Goal: Transaction & Acquisition: Purchase product/service

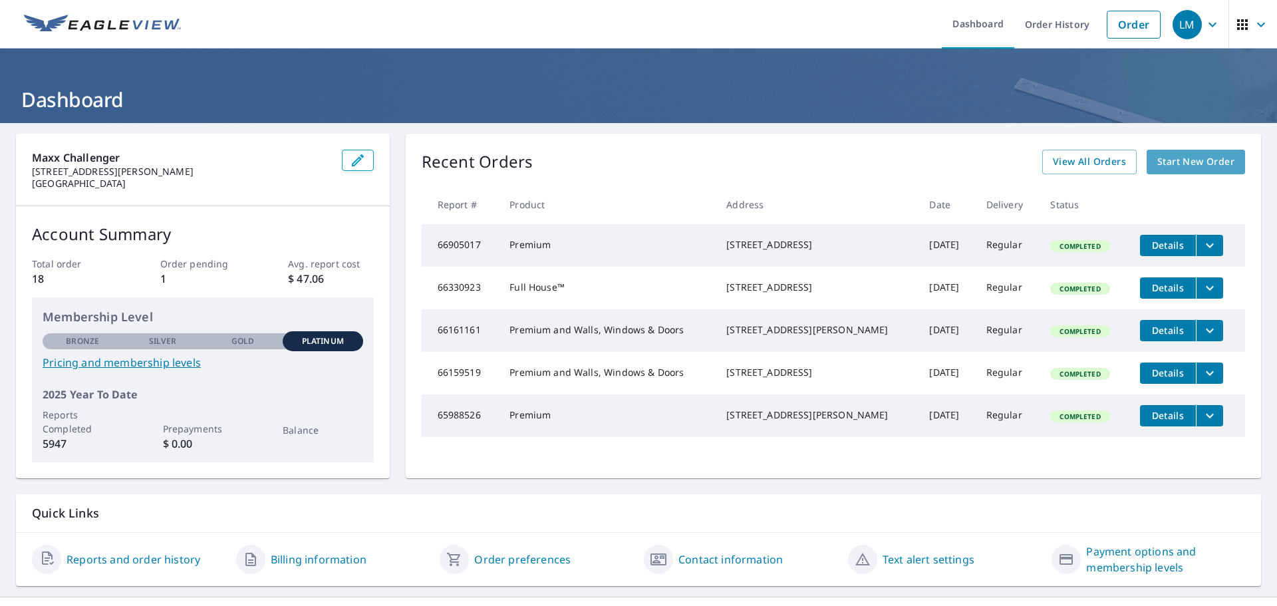
click at [1169, 164] on span "Start New Order" at bounding box center [1195, 162] width 77 height 17
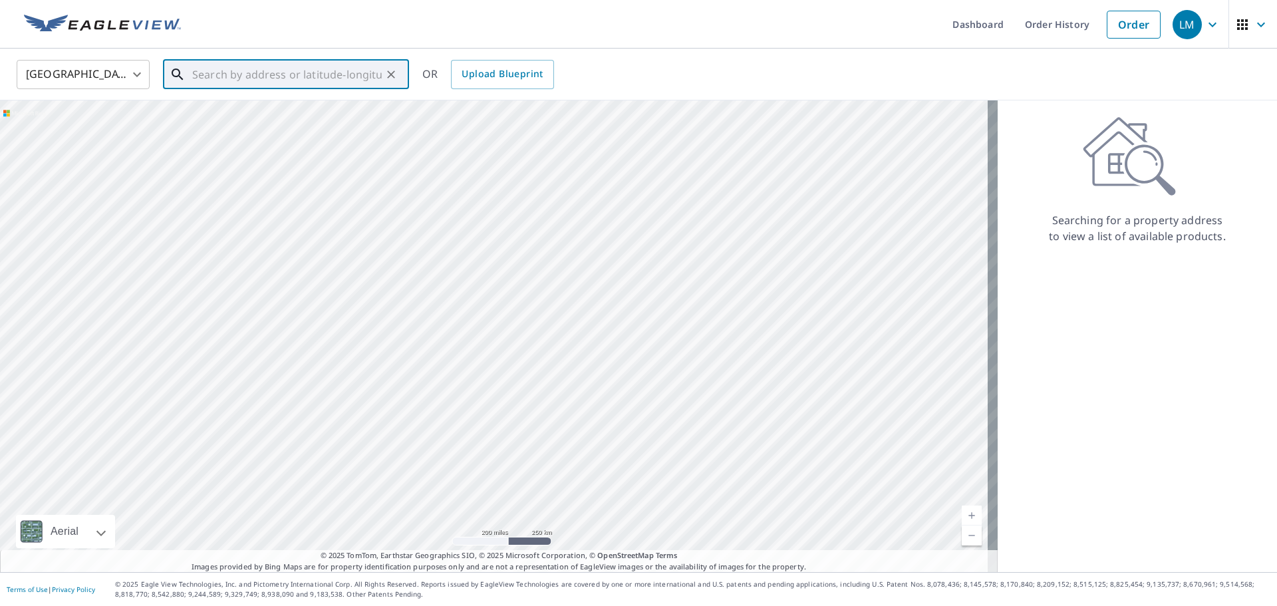
paste input "[STREET_ADDRESS][PERSON_NAME]"
click at [245, 122] on p "Millersport, OH 43046" at bounding box center [294, 127] width 209 height 13
type input "[STREET_ADDRESS][PERSON_NAME]"
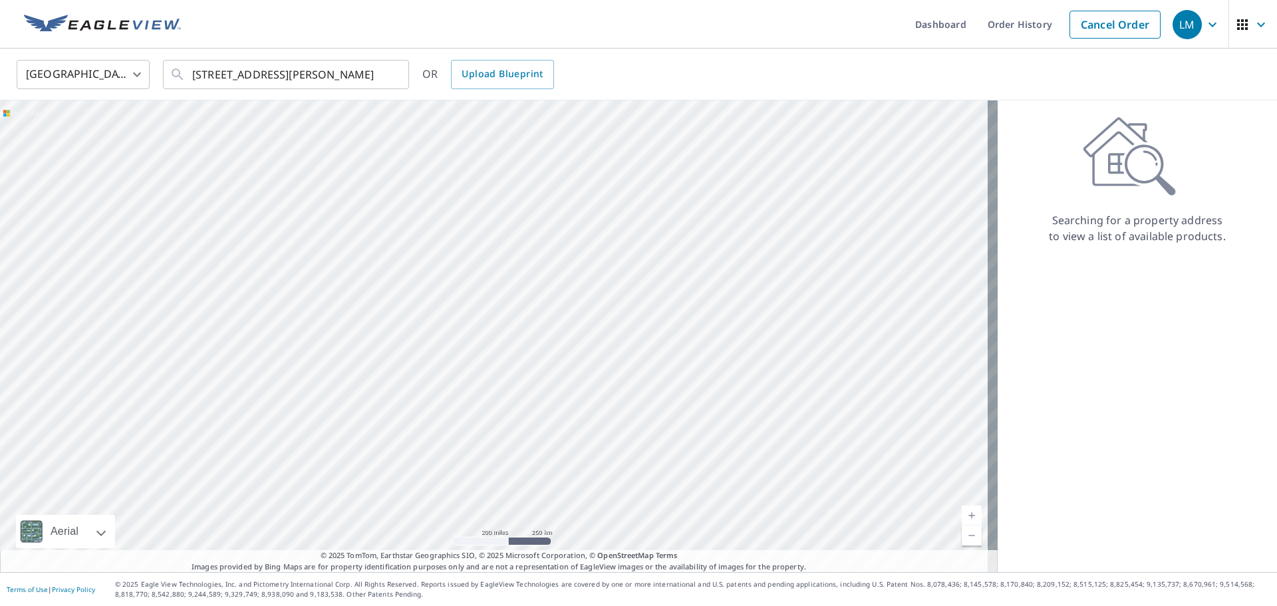
scroll to position [0, 0]
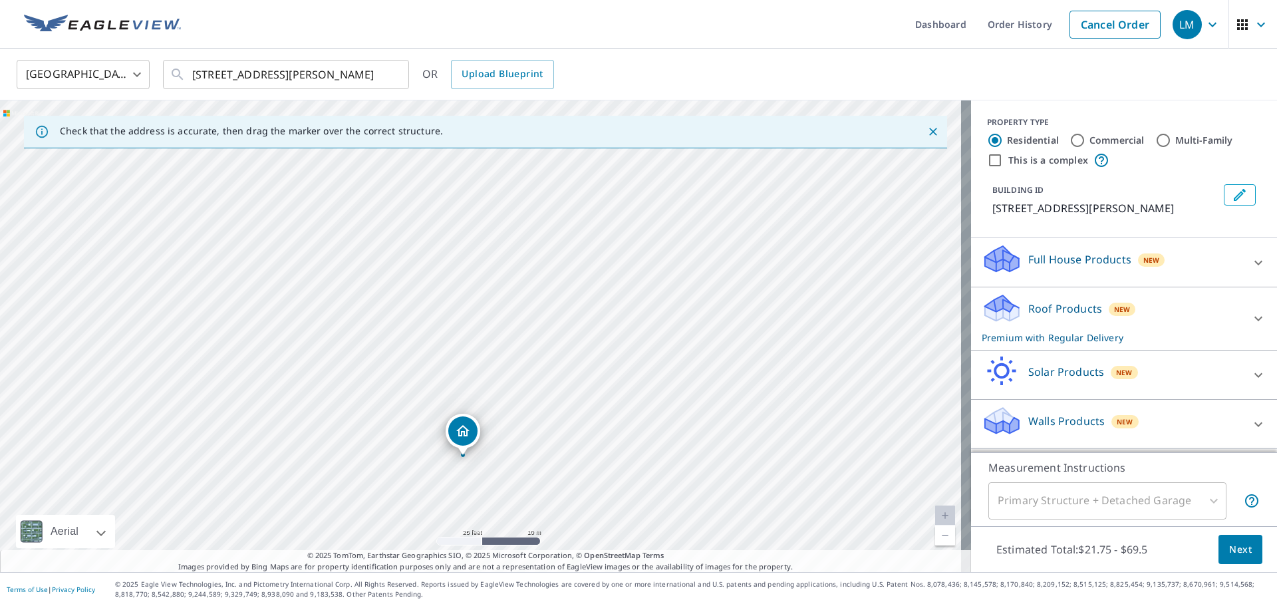
drag, startPoint x: 553, startPoint y: 221, endPoint x: 535, endPoint y: 342, distance: 122.4
click at [535, 342] on div "[STREET_ADDRESS][PERSON_NAME]" at bounding box center [485, 336] width 971 height 472
drag, startPoint x: 535, startPoint y: 440, endPoint x: 522, endPoint y: 409, distance: 33.4
click at [522, 409] on div "[STREET_ADDRESS][PERSON_NAME]" at bounding box center [485, 336] width 971 height 472
drag, startPoint x: 565, startPoint y: 309, endPoint x: 535, endPoint y: 358, distance: 57.8
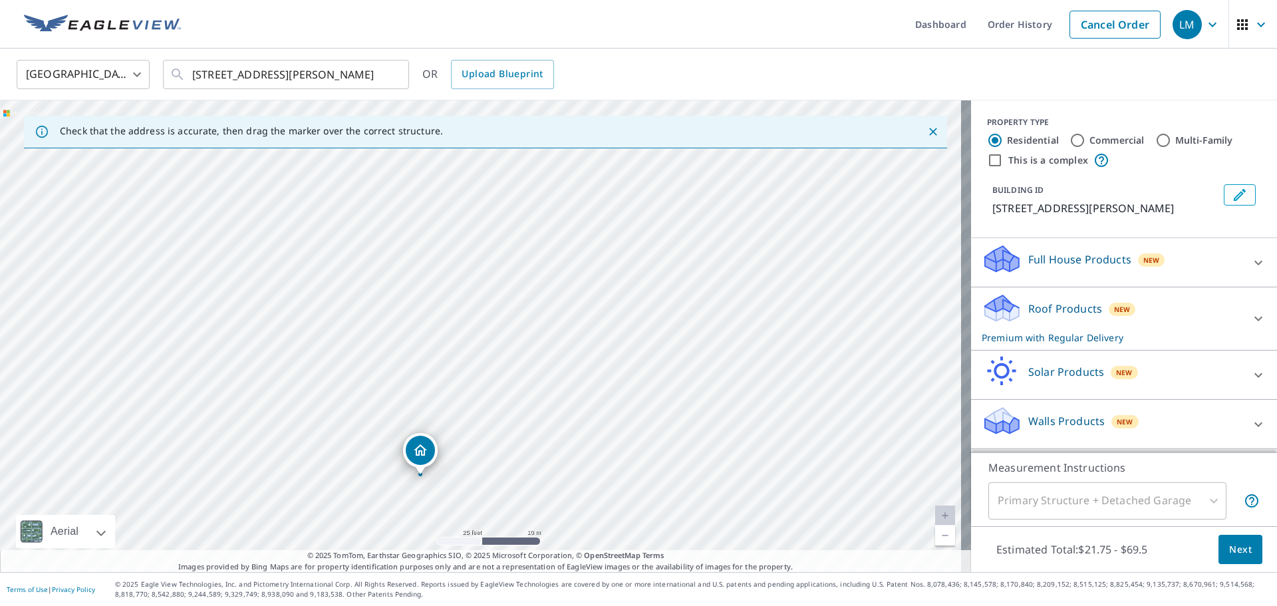
click at [535, 358] on div "[STREET_ADDRESS][PERSON_NAME]" at bounding box center [485, 336] width 971 height 472
drag, startPoint x: 515, startPoint y: 458, endPoint x: 534, endPoint y: 337, distance: 122.5
click at [534, 337] on div "[STREET_ADDRESS][PERSON_NAME]" at bounding box center [485, 336] width 971 height 472
click at [589, 444] on div "[STREET_ADDRESS][PERSON_NAME]" at bounding box center [485, 336] width 971 height 472
drag, startPoint x: 549, startPoint y: 383, endPoint x: 537, endPoint y: 424, distance: 42.8
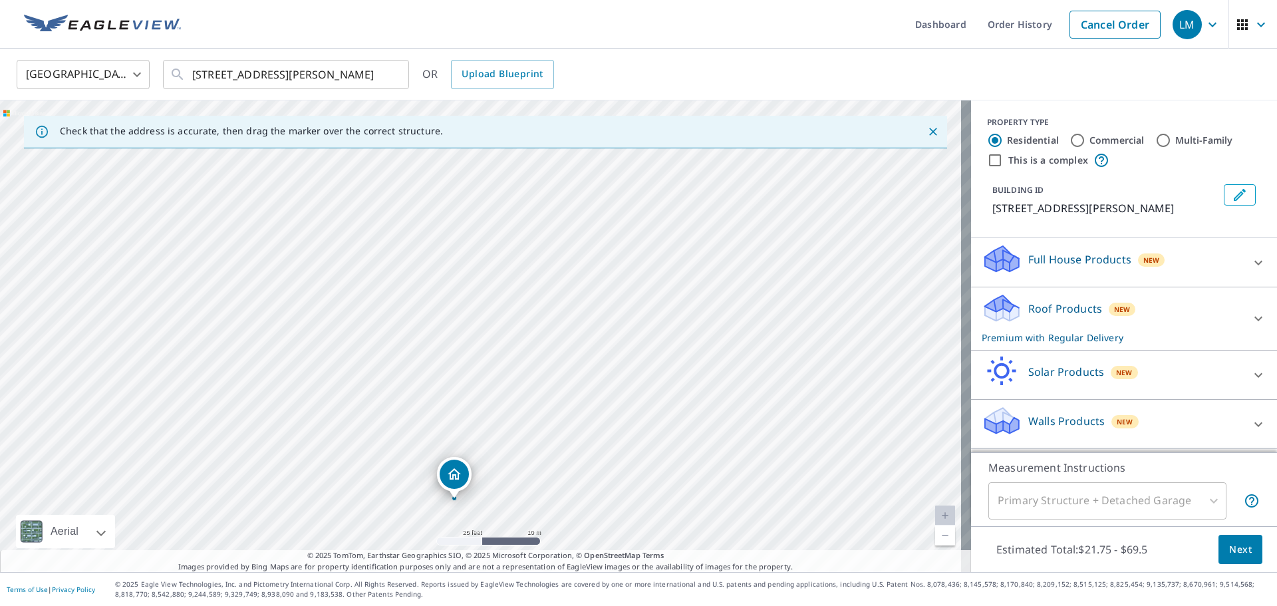
click at [537, 424] on div "[STREET_ADDRESS][PERSON_NAME]" at bounding box center [485, 336] width 971 height 472
click at [550, 310] on div "[STREET_ADDRESS][PERSON_NAME]" at bounding box center [485, 336] width 971 height 472
click at [1203, 500] on div "Primary Structure + Detached Garage" at bounding box center [1107, 500] width 238 height 37
click at [1250, 420] on icon at bounding box center [1258, 424] width 16 height 16
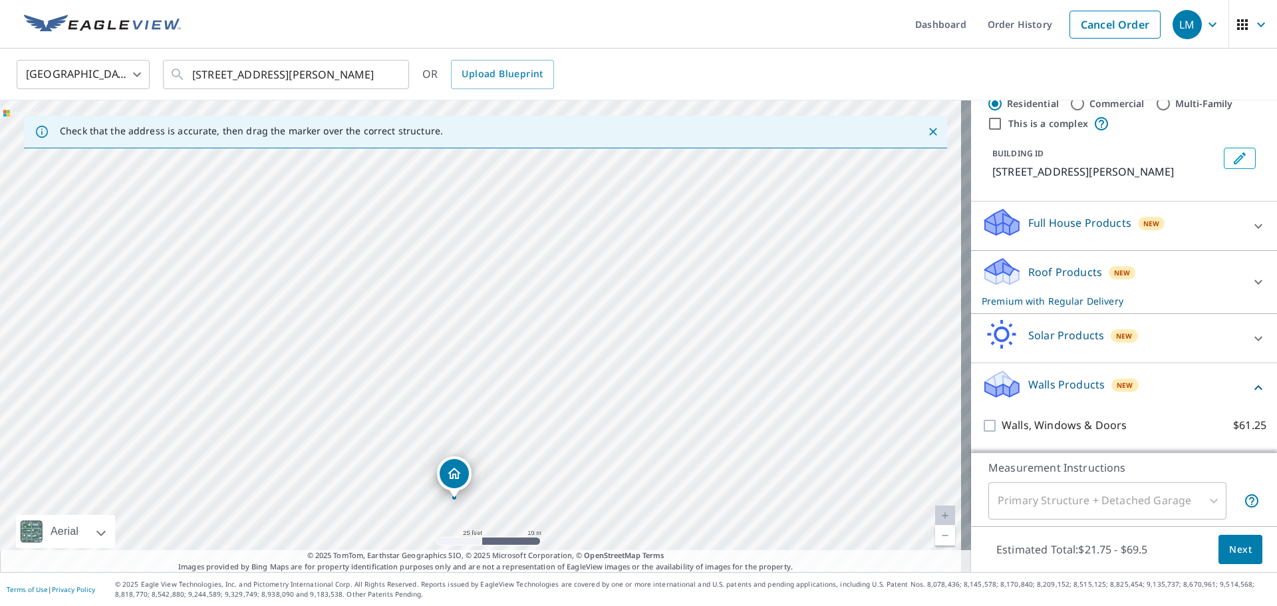
scroll to position [72, 0]
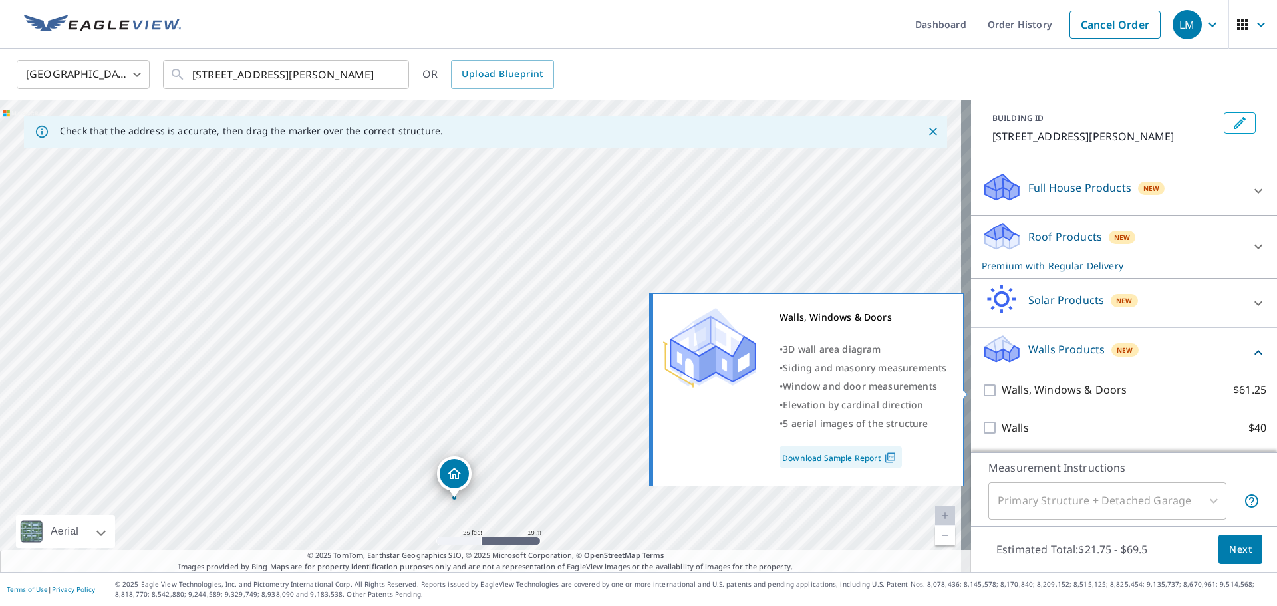
click at [982, 391] on input "Walls, Windows & Doors $61.25" at bounding box center [992, 390] width 20 height 16
checkbox input "true"
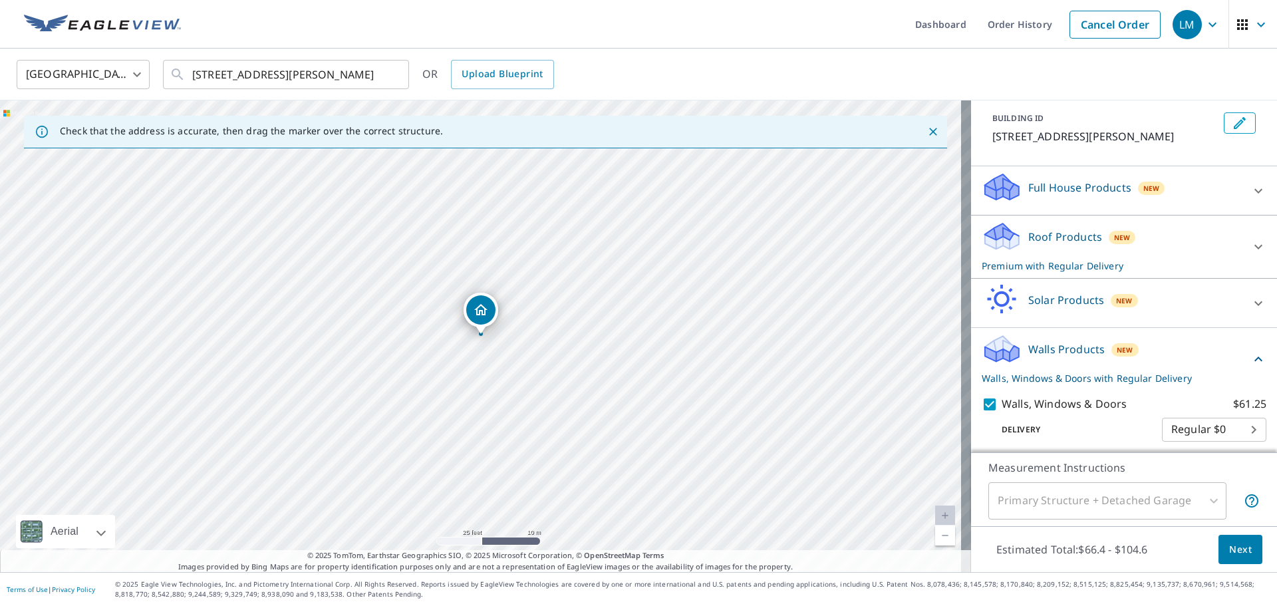
scroll to position [115, 0]
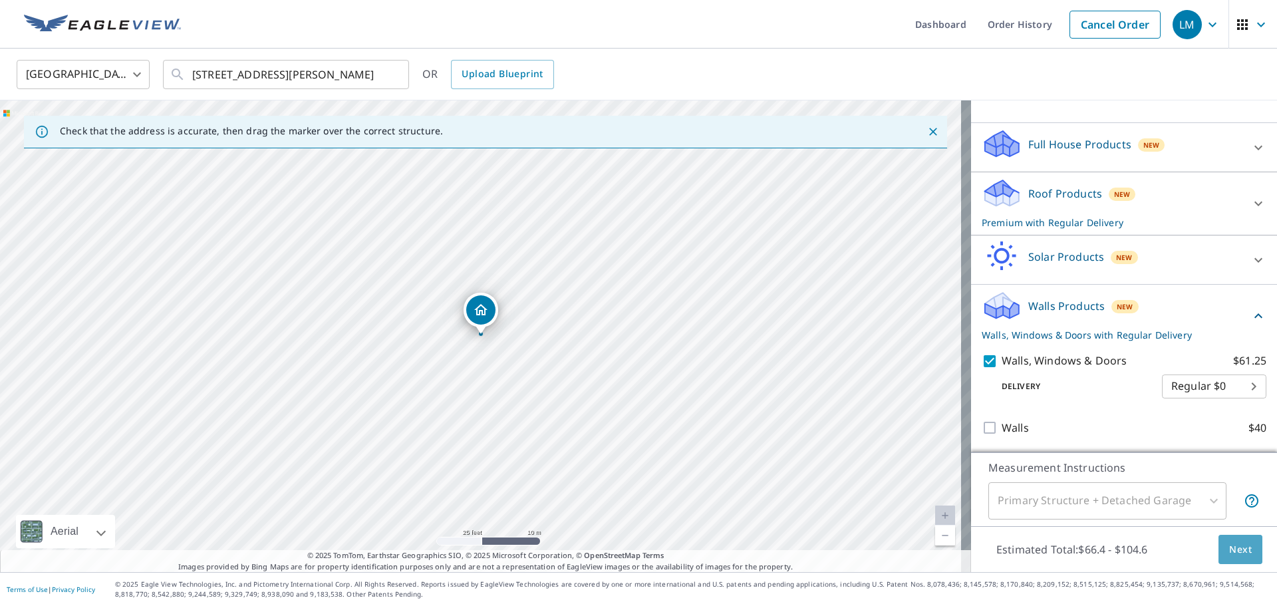
click at [1230, 553] on span "Next" at bounding box center [1240, 549] width 23 height 17
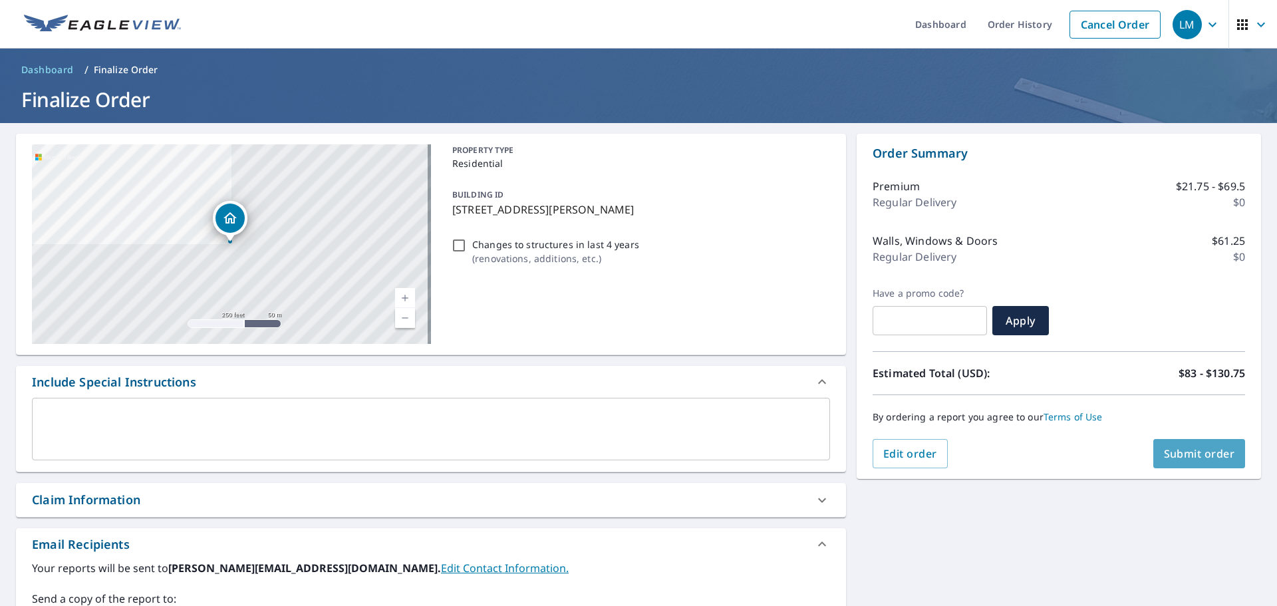
click at [1175, 456] on span "Submit order" at bounding box center [1199, 453] width 71 height 15
checkbox input "true"
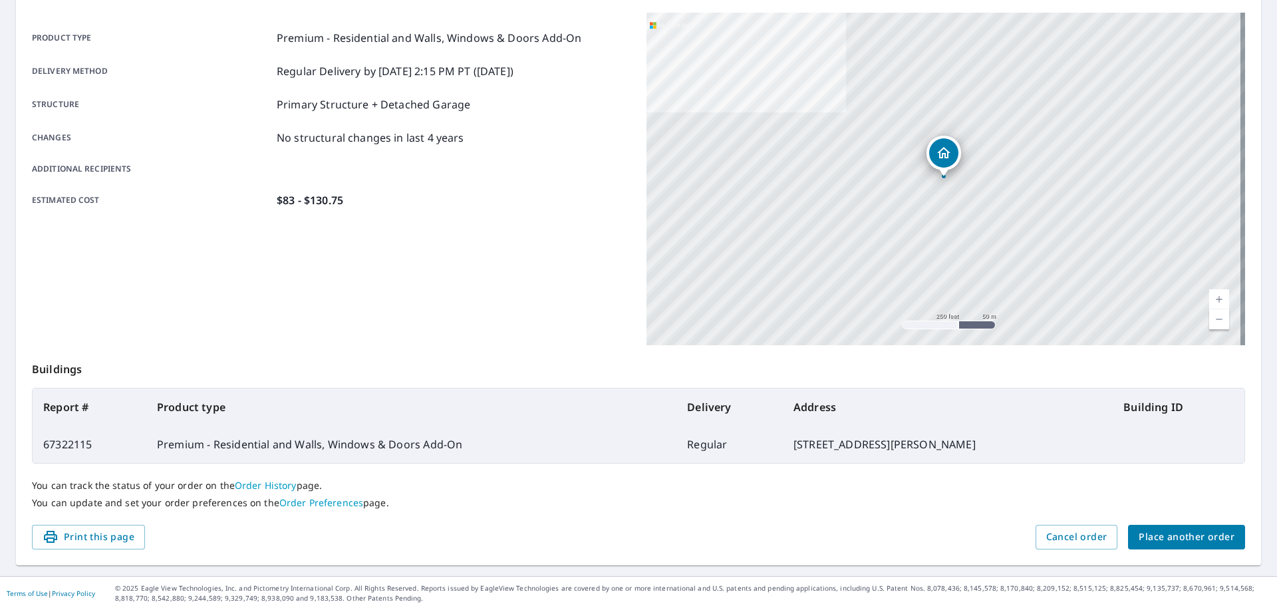
scroll to position [177, 0]
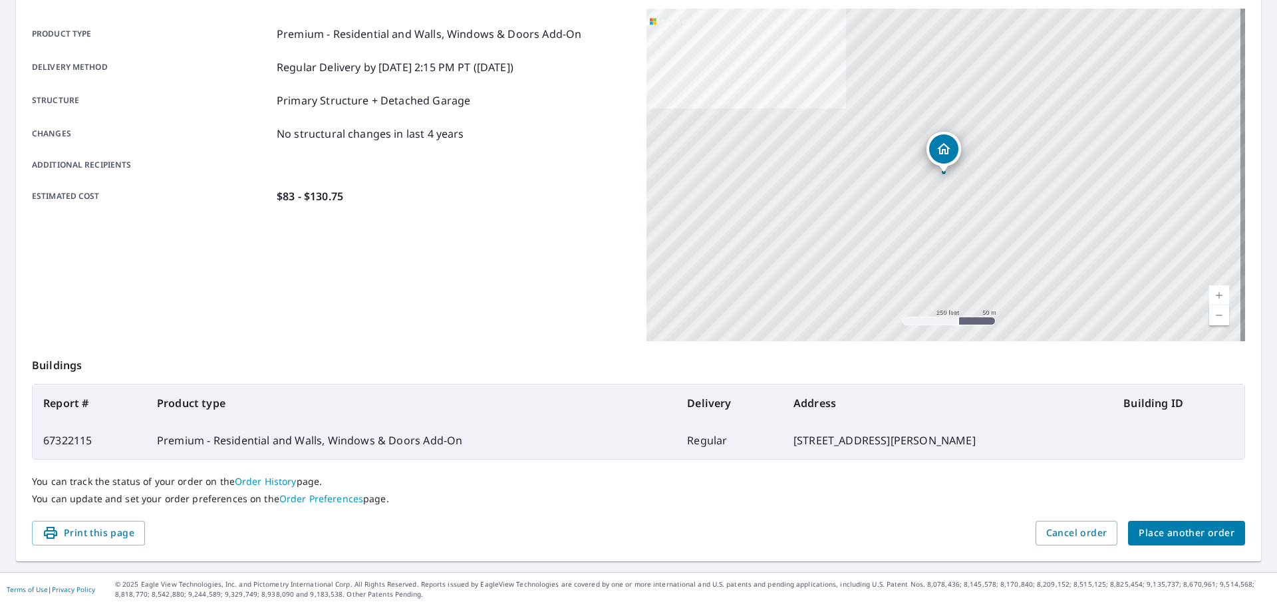
click at [1165, 527] on span "Place another order" at bounding box center [1187, 533] width 96 height 17
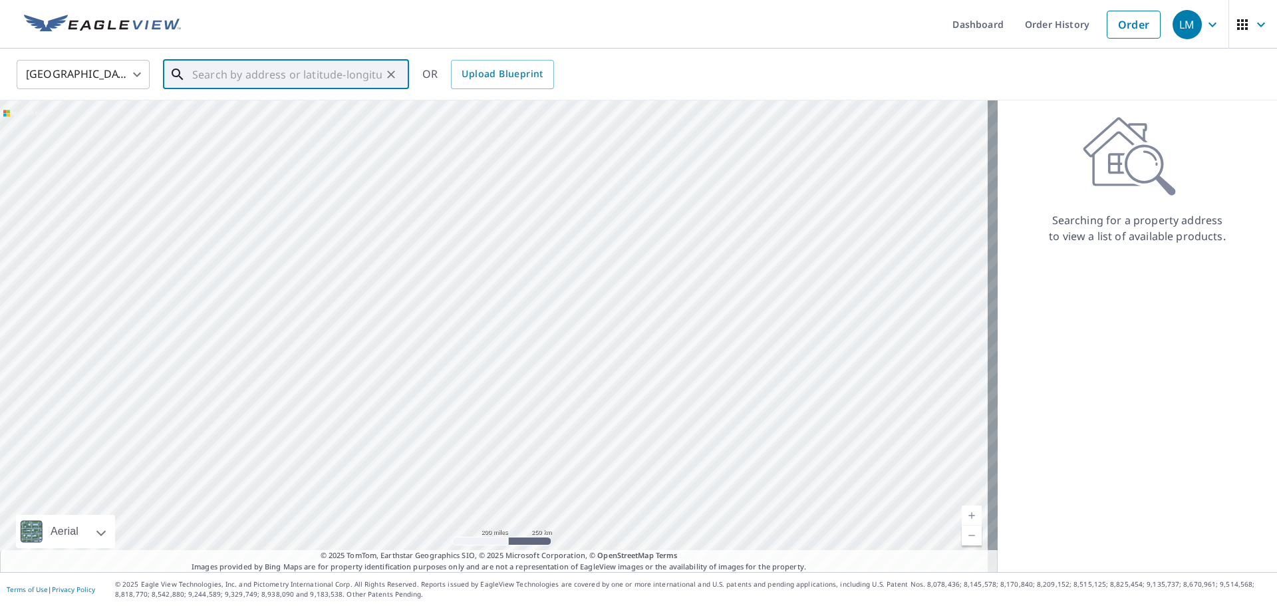
paste input "[STREET_ADDRESS][PERSON_NAME]"
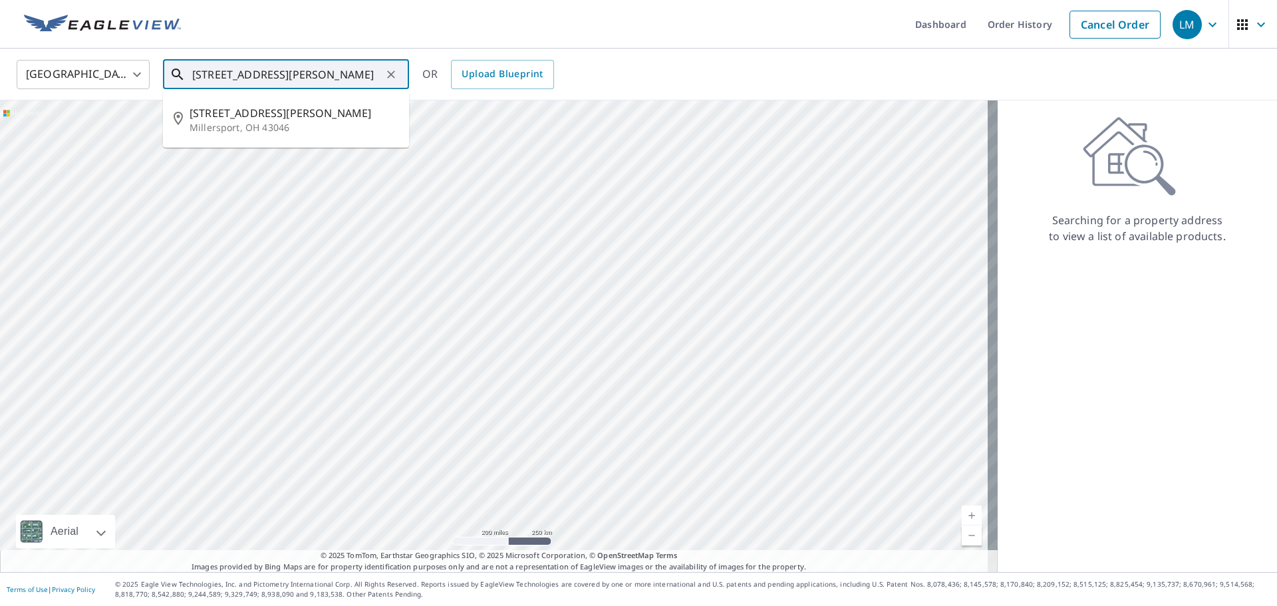
type input "[STREET_ADDRESS][PERSON_NAME]"
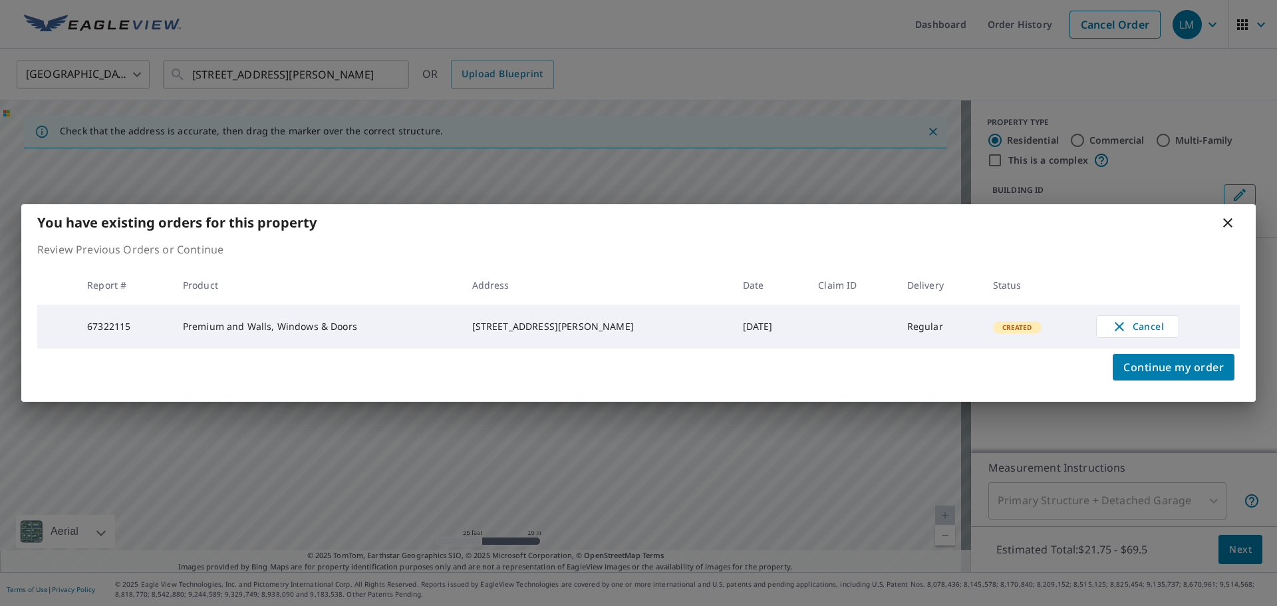
click at [1226, 218] on icon at bounding box center [1228, 223] width 16 height 16
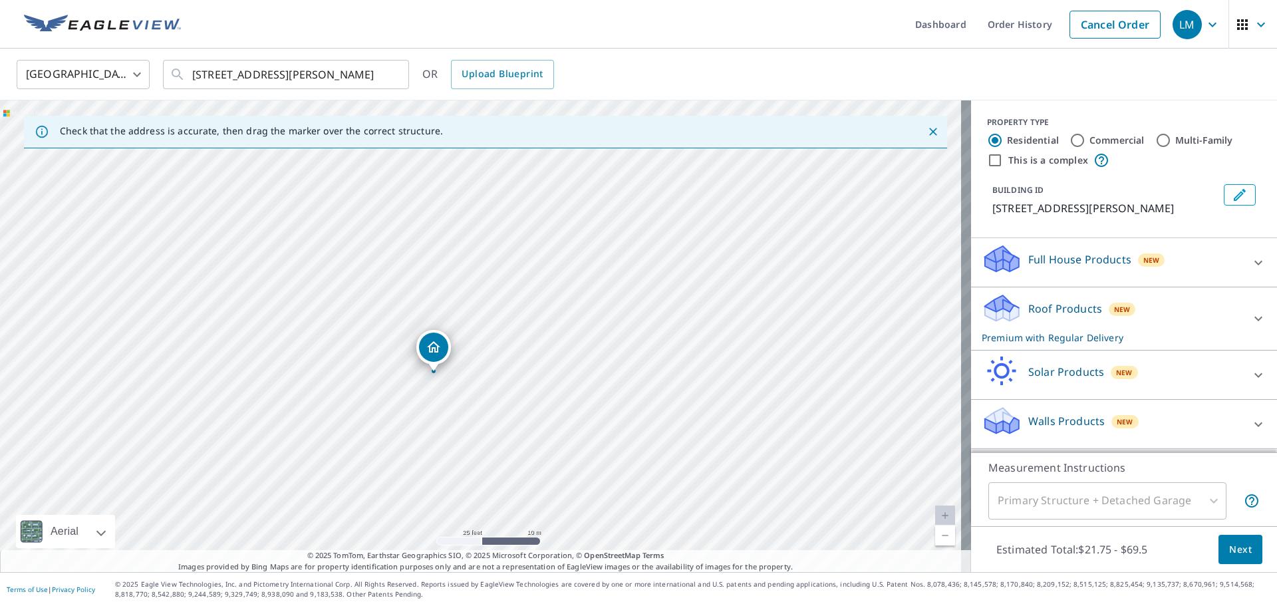
drag, startPoint x: 564, startPoint y: 257, endPoint x: 517, endPoint y: 295, distance: 60.1
click at [517, 295] on div "[STREET_ADDRESS][PERSON_NAME]" at bounding box center [485, 336] width 971 height 472
drag, startPoint x: 432, startPoint y: 351, endPoint x: 537, endPoint y: 172, distance: 207.7
click at [620, 345] on div "[STREET_ADDRESS][PERSON_NAME]" at bounding box center [485, 336] width 971 height 472
click at [1252, 420] on icon at bounding box center [1258, 424] width 16 height 16
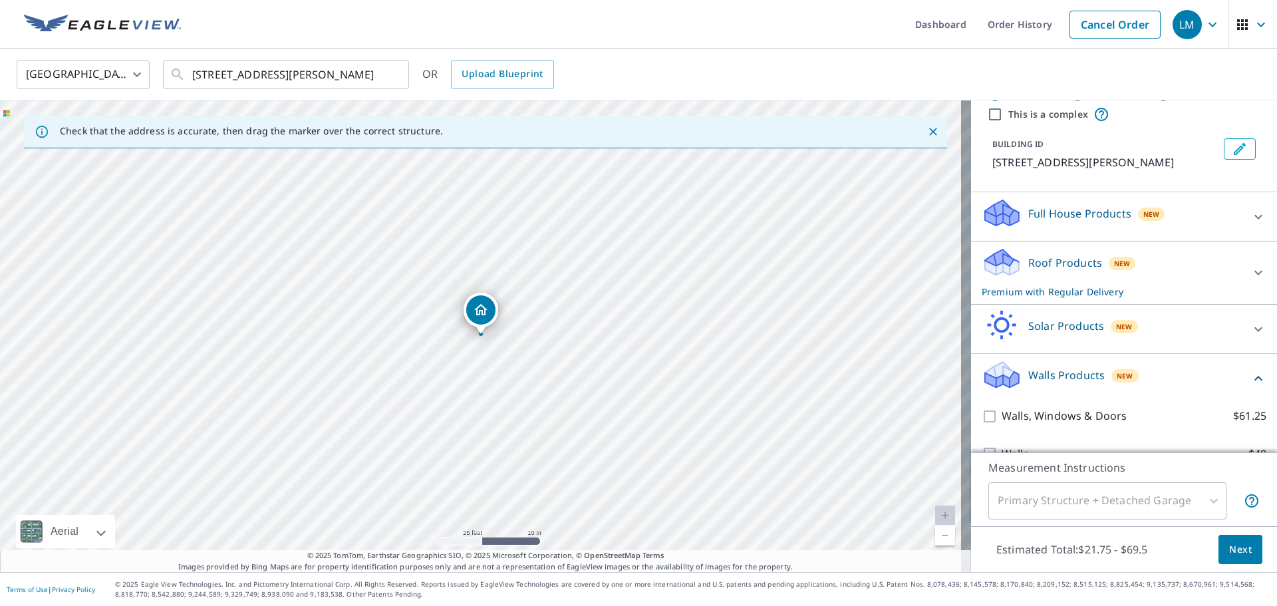
scroll to position [72, 0]
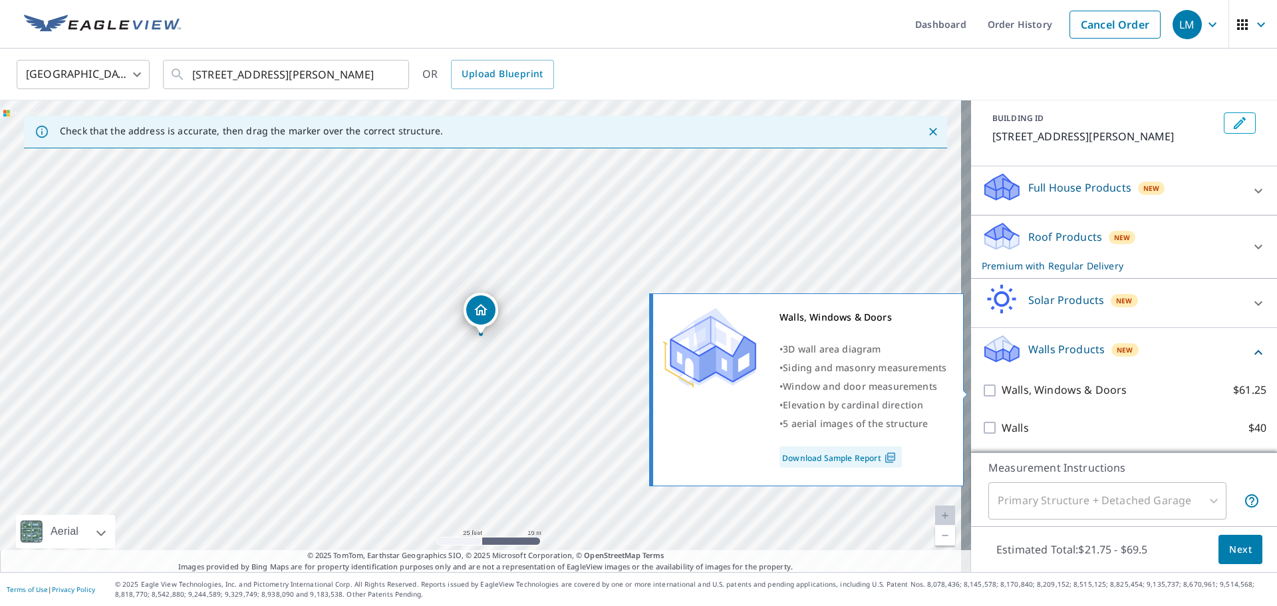
click at [982, 392] on input "Walls, Windows & Doors $61.25" at bounding box center [992, 390] width 20 height 16
checkbox input "true"
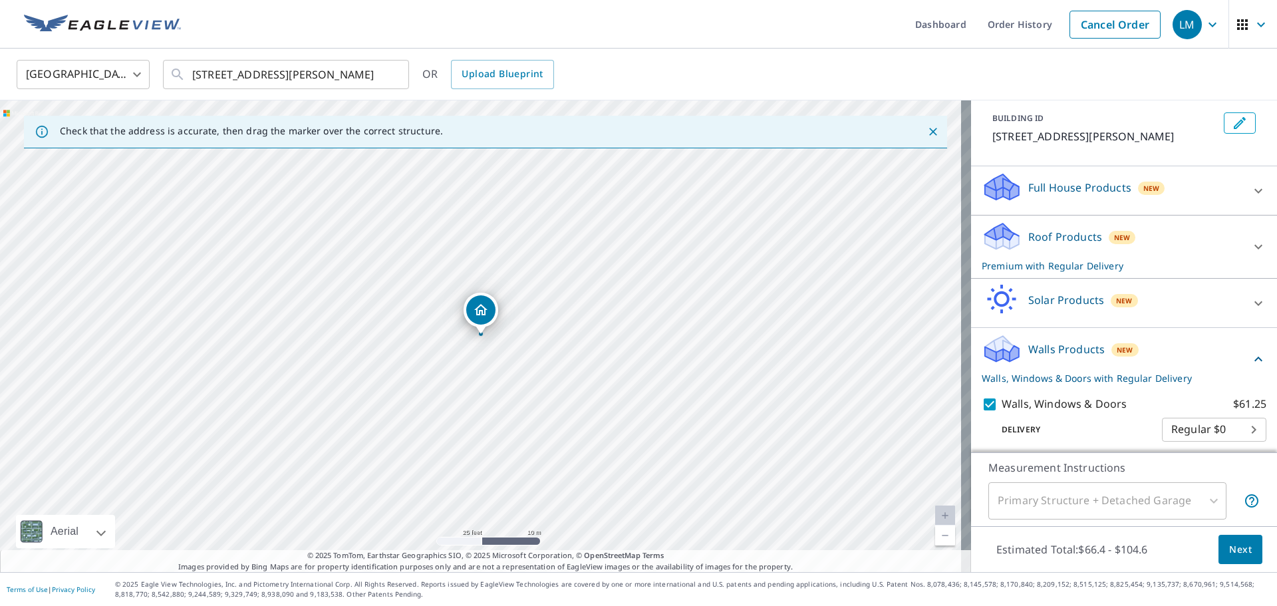
click at [1229, 548] on span "Next" at bounding box center [1240, 549] width 23 height 17
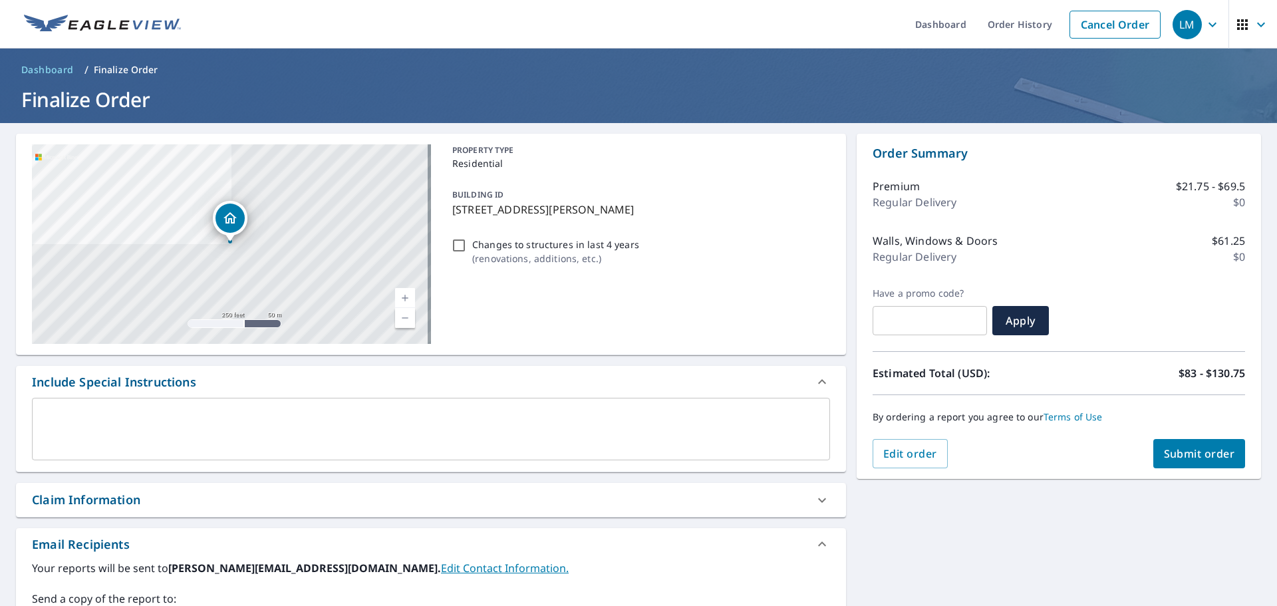
click at [1166, 456] on span "Submit order" at bounding box center [1199, 453] width 71 height 15
checkbox input "true"
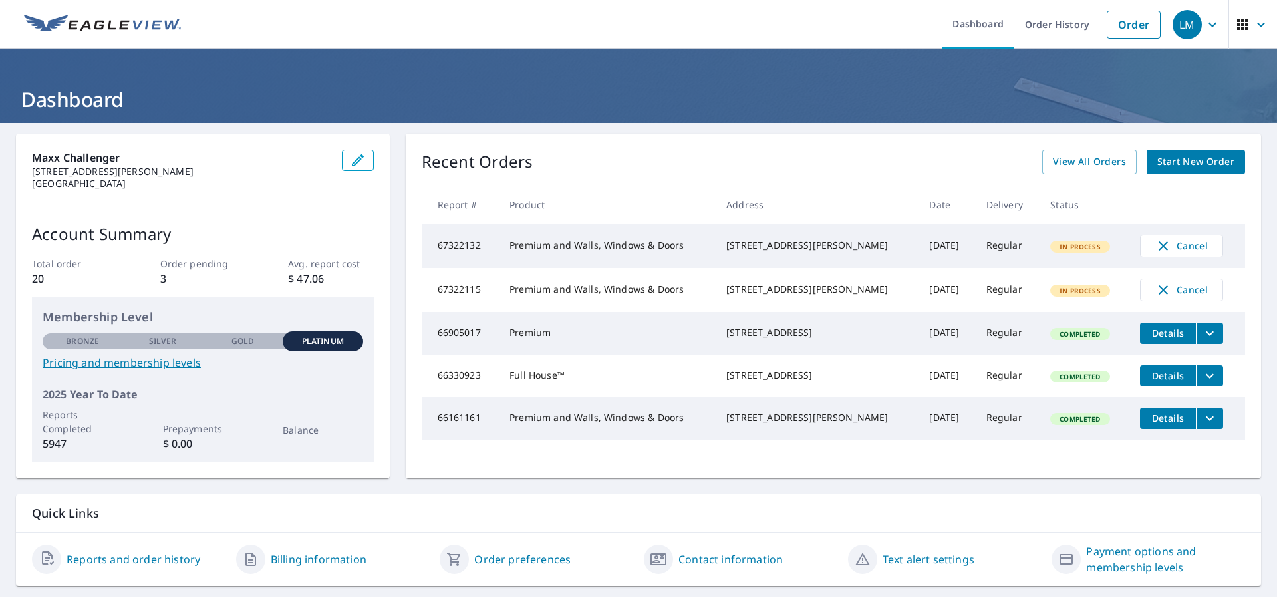
click at [1161, 161] on span "Start New Order" at bounding box center [1195, 162] width 77 height 17
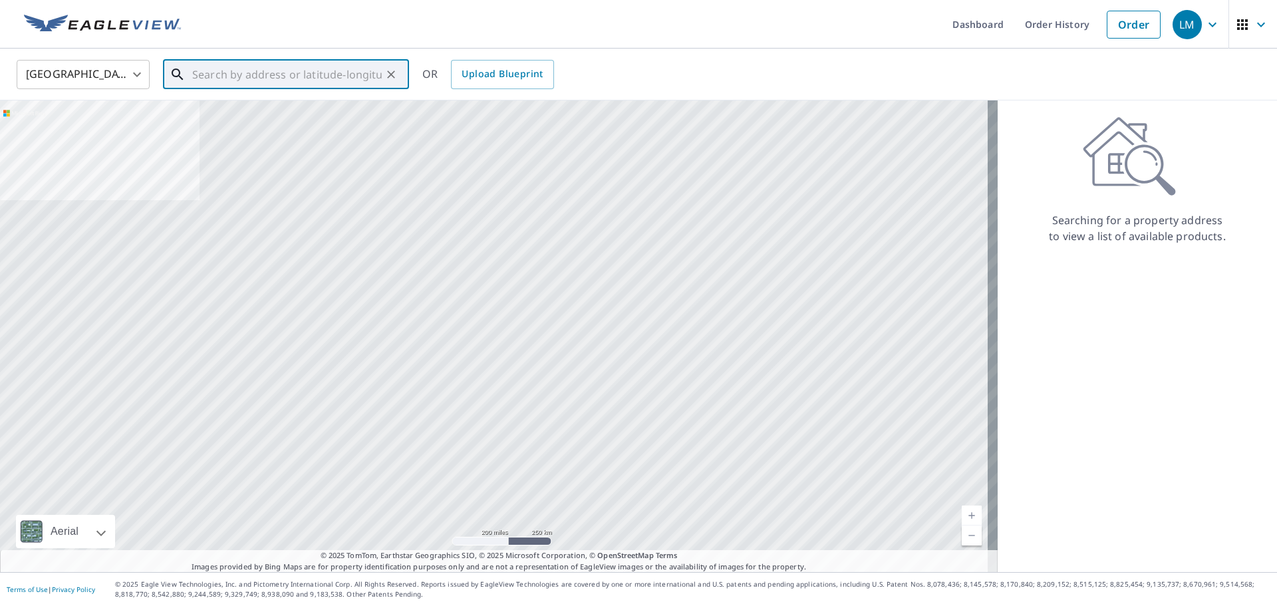
paste input "[STREET_ADDRESS][PERSON_NAME]"
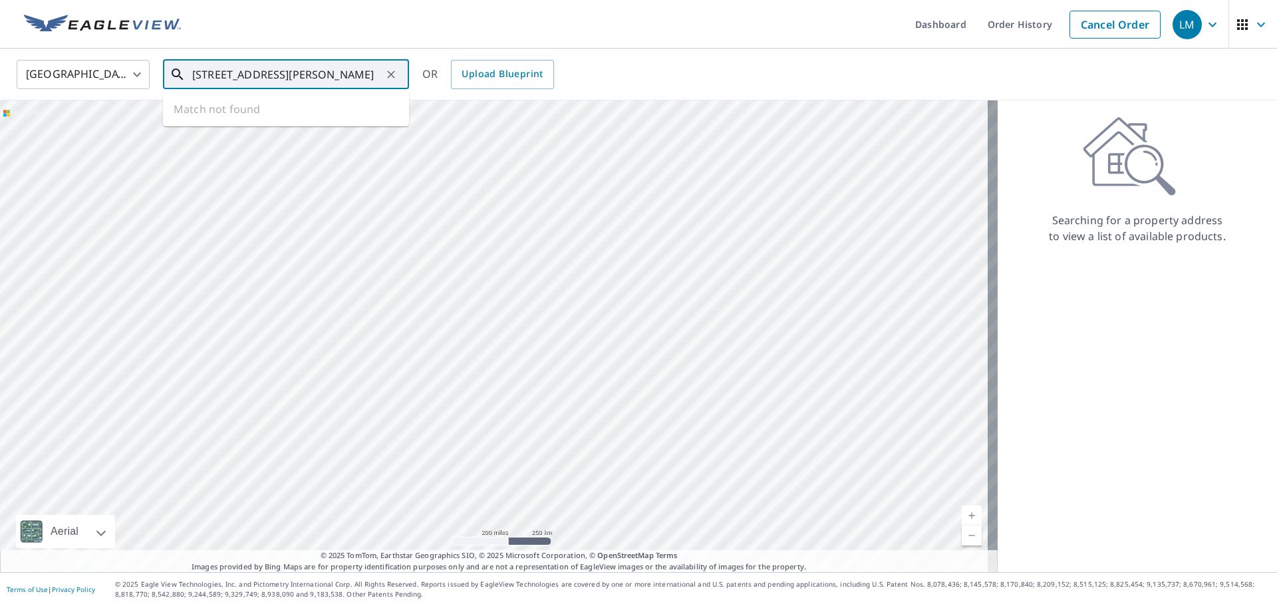
scroll to position [0, 25]
type input "[STREET_ADDRESS][PERSON_NAME]"
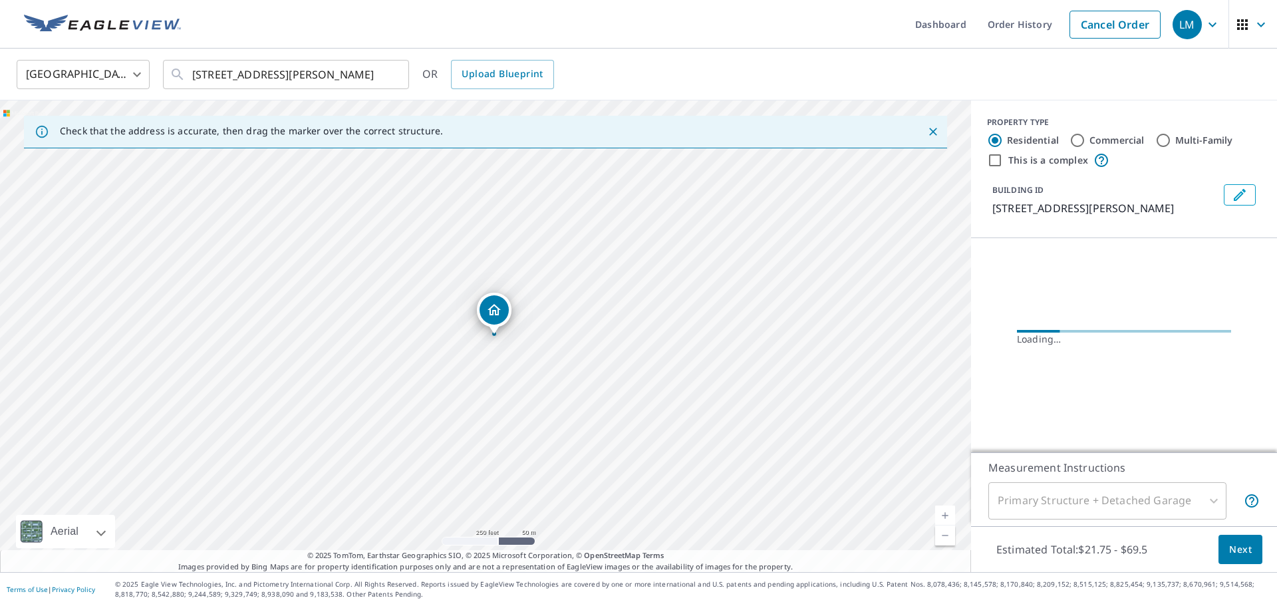
scroll to position [0, 0]
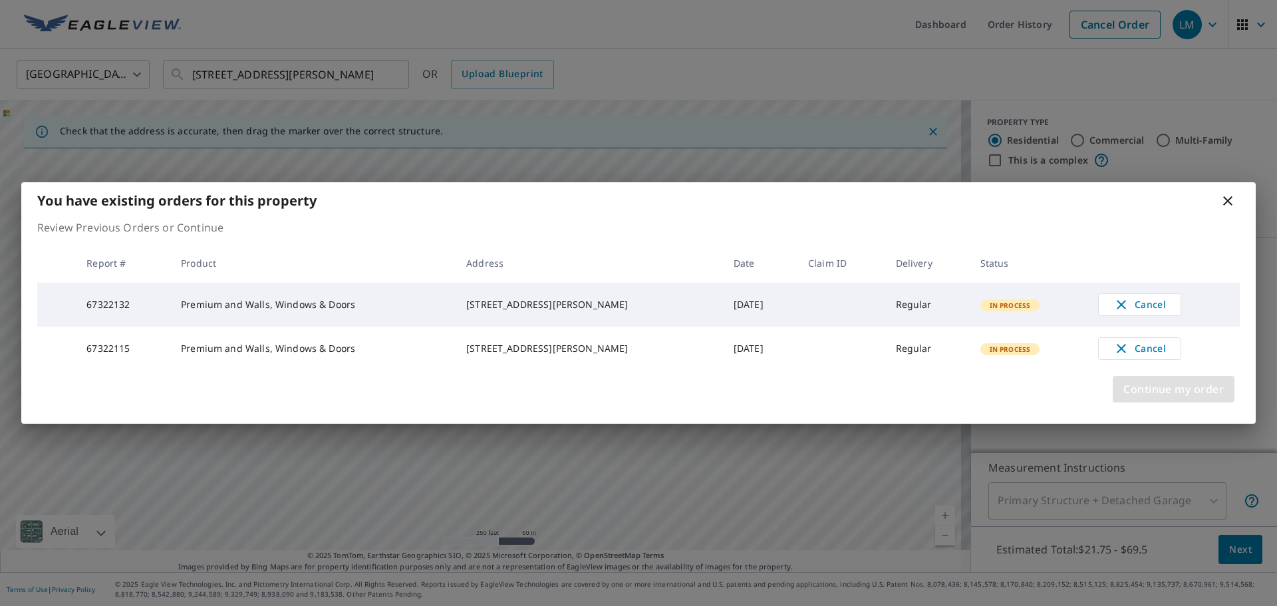
click at [1164, 394] on span "Continue my order" at bounding box center [1173, 389] width 100 height 19
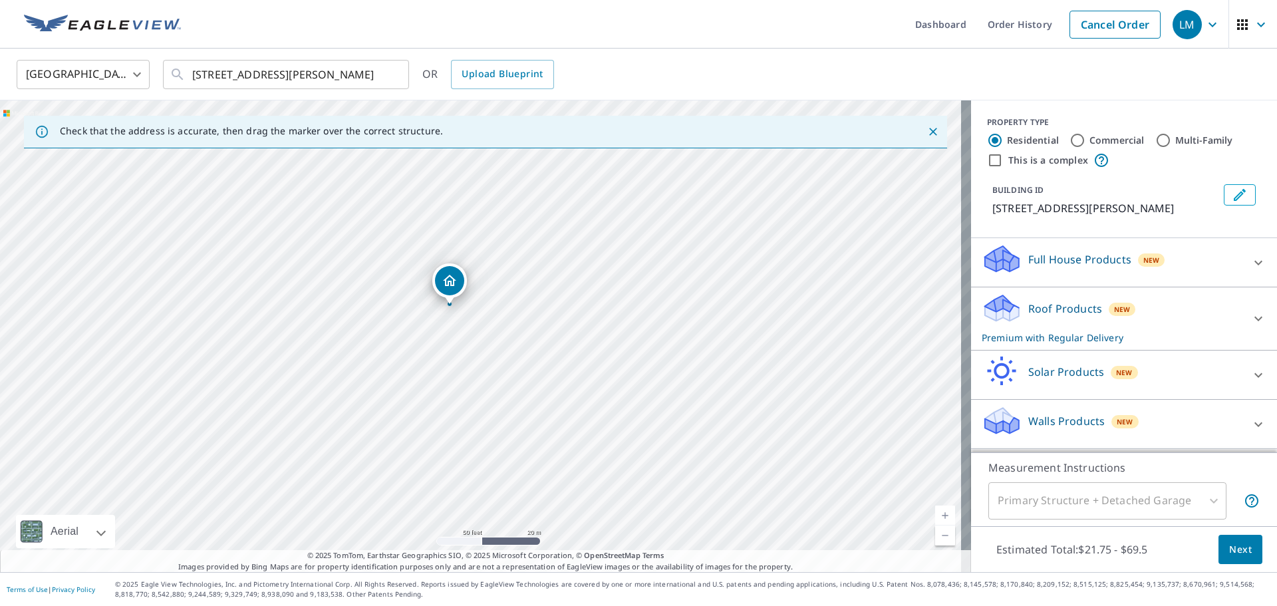
drag, startPoint x: 513, startPoint y: 333, endPoint x: 537, endPoint y: 409, distance: 79.5
click at [537, 409] on div "[STREET_ADDRESS][PERSON_NAME]" at bounding box center [485, 336] width 971 height 472
click at [1229, 546] on span "Next" at bounding box center [1240, 549] width 23 height 17
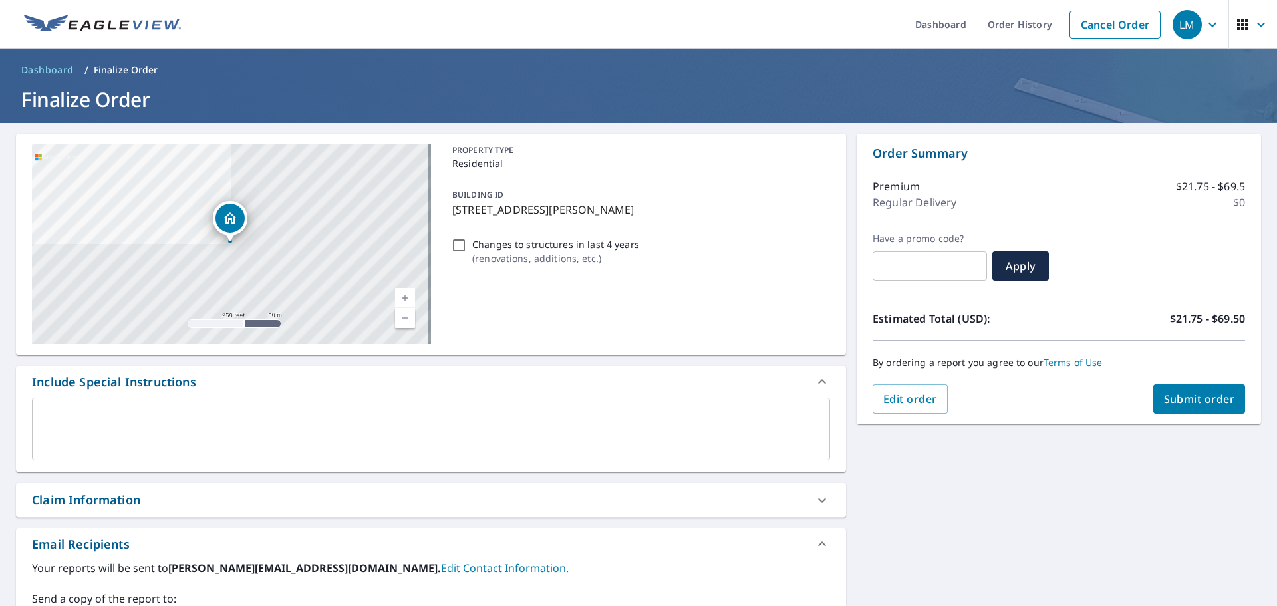
click at [1187, 398] on span "Submit order" at bounding box center [1199, 399] width 71 height 15
checkbox input "true"
